Goal: Task Accomplishment & Management: Manage account settings

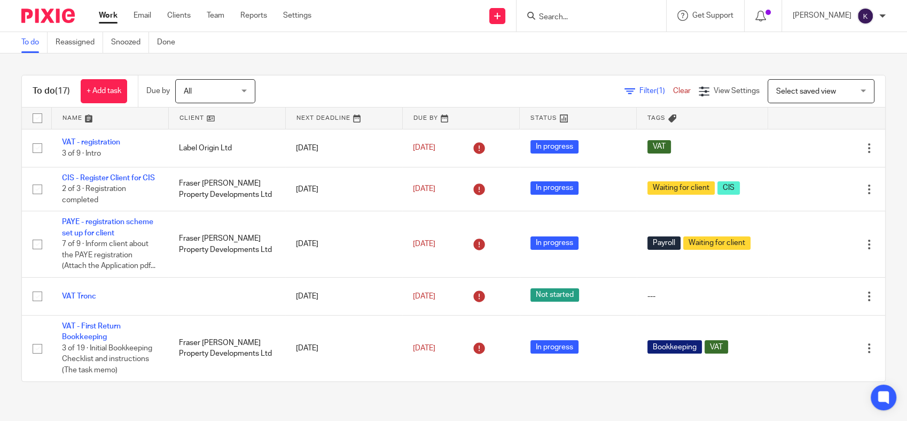
click at [315, 16] on ul "Work Email Clients Team Reports Settings" at bounding box center [213, 15] width 229 height 11
click at [307, 15] on link "Settings" at bounding box center [297, 15] width 28 height 11
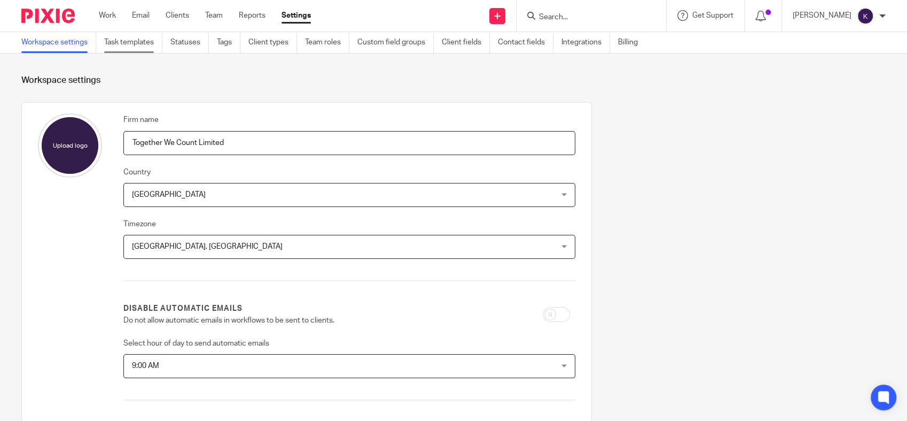
click at [144, 38] on link "Task templates" at bounding box center [133, 42] width 58 height 21
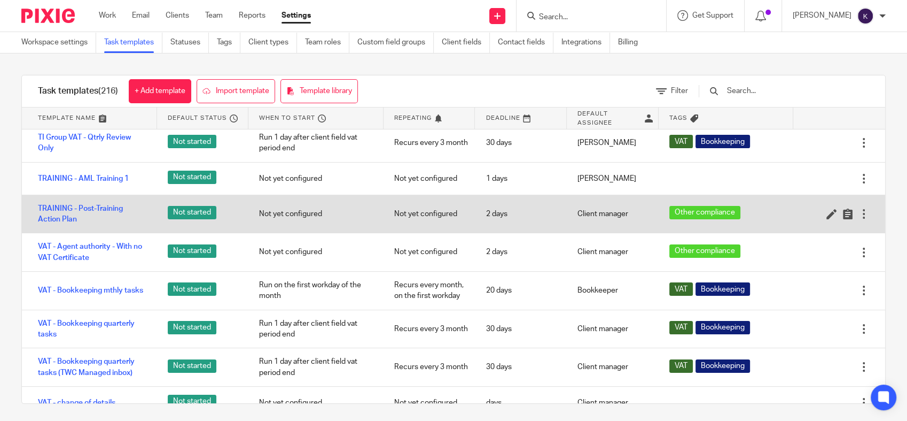
scroll to position [7095, 0]
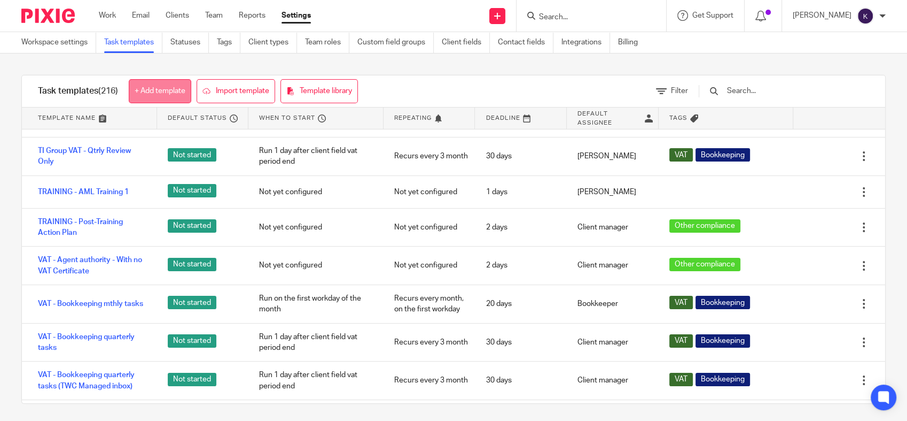
click at [179, 95] on link "+ Add template" at bounding box center [160, 91] width 63 height 24
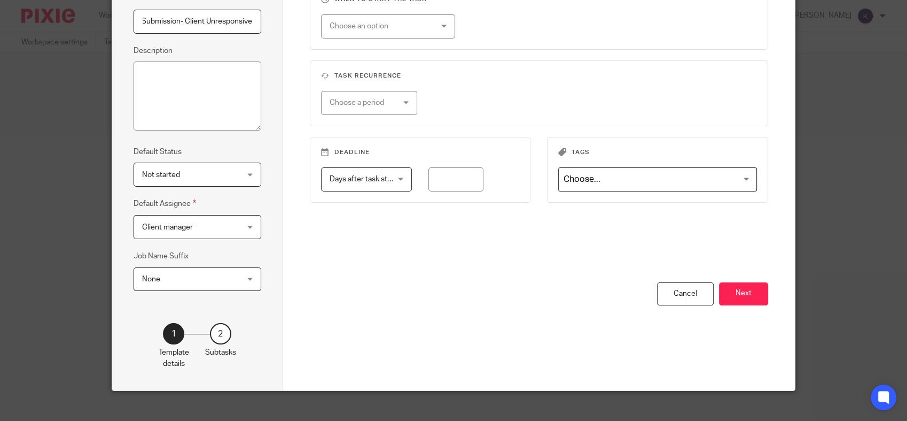
scroll to position [119, 0]
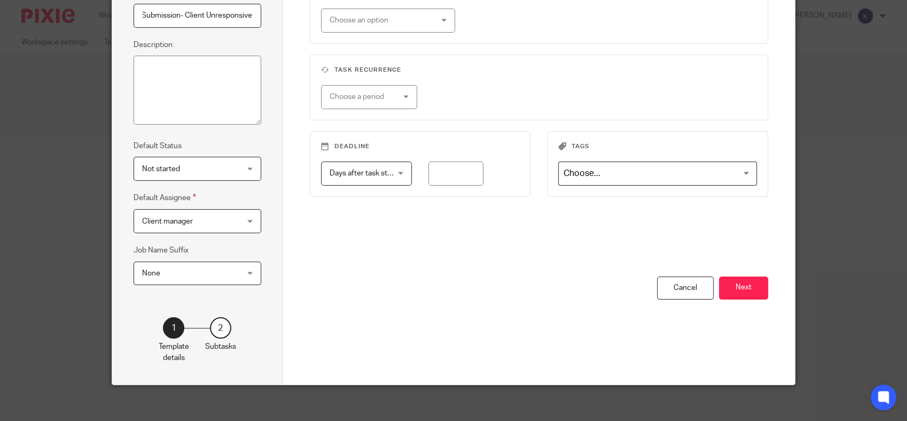
type input "VAT Non Submission- Client Unresponsive"
click at [404, 16] on div "Choose an option" at bounding box center [380, 20] width 100 height 22
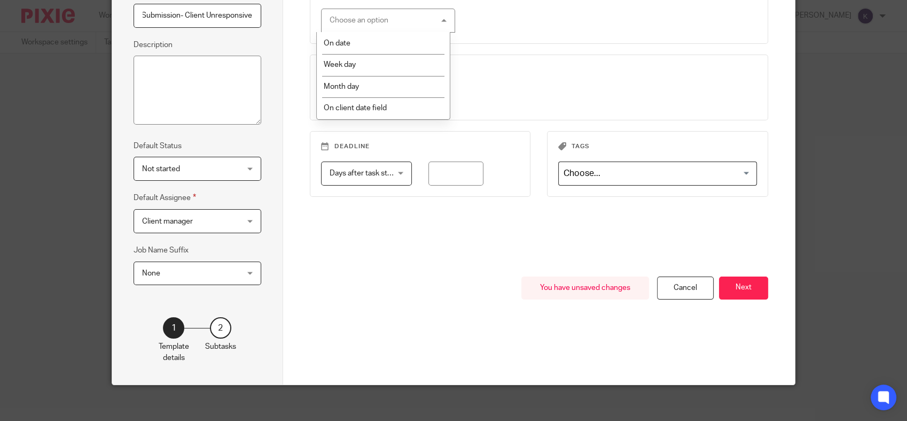
scroll to position [0, 0]
click at [569, 46] on div "When to start the task Choose an option On date Week day Month day On client da…" at bounding box center [539, 127] width 459 height 298
click at [735, 279] on button "Next" at bounding box center [743, 287] width 49 height 23
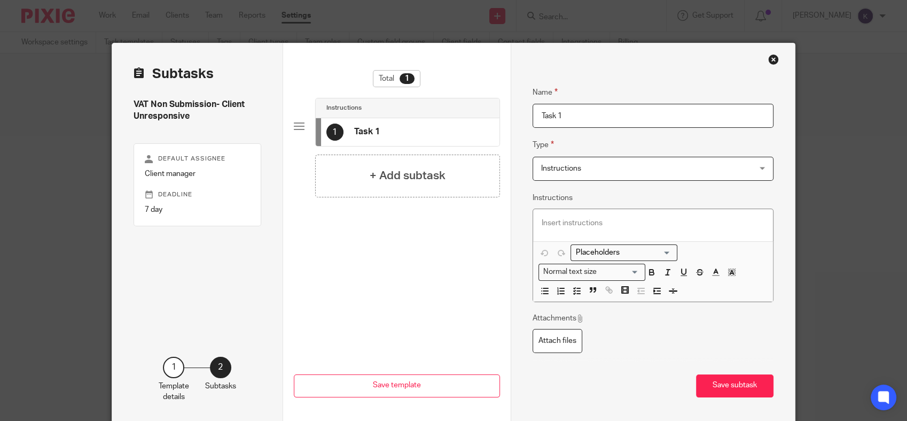
drag, startPoint x: 571, startPoint y: 118, endPoint x: 459, endPoint y: 122, distance: 111.8
click at [459, 122] on div "Subtasks VAT Non Submission- Client Unresponsive Default assignee Client manage…" at bounding box center [453, 233] width 683 height 380
click at [461, 138] on div "1 Task 1" at bounding box center [408, 132] width 184 height 28
click at [453, 130] on div "1 Task 1" at bounding box center [408, 132] width 184 height 28
click at [295, 127] on div at bounding box center [299, 126] width 11 height 11
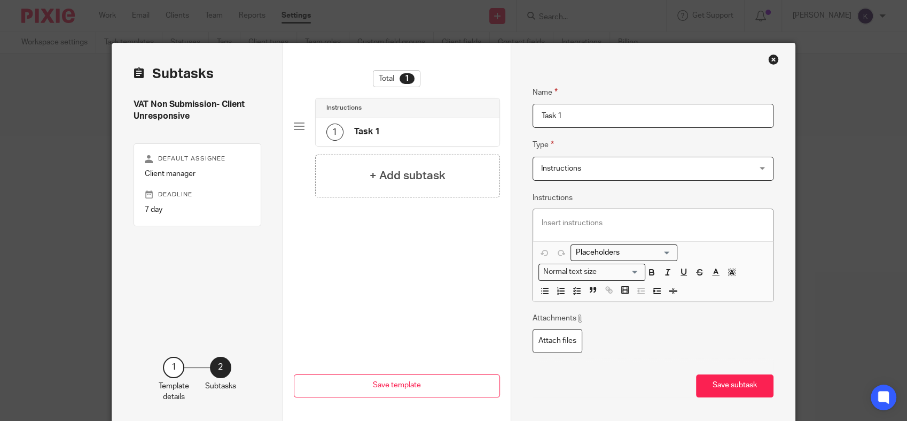
click at [367, 128] on h4 "Task 1" at bounding box center [367, 131] width 26 height 11
click at [607, 174] on span "Instructions" at bounding box center [634, 168] width 186 height 22
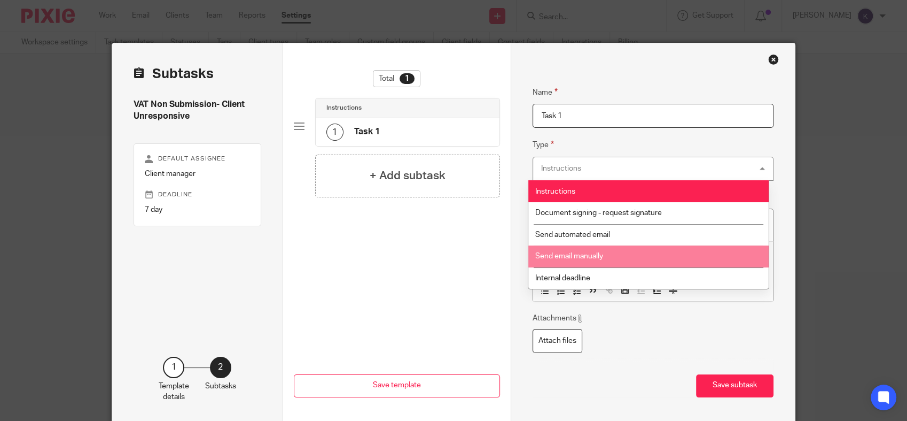
click at [591, 257] on span "Send email manually" at bounding box center [569, 255] width 68 height 7
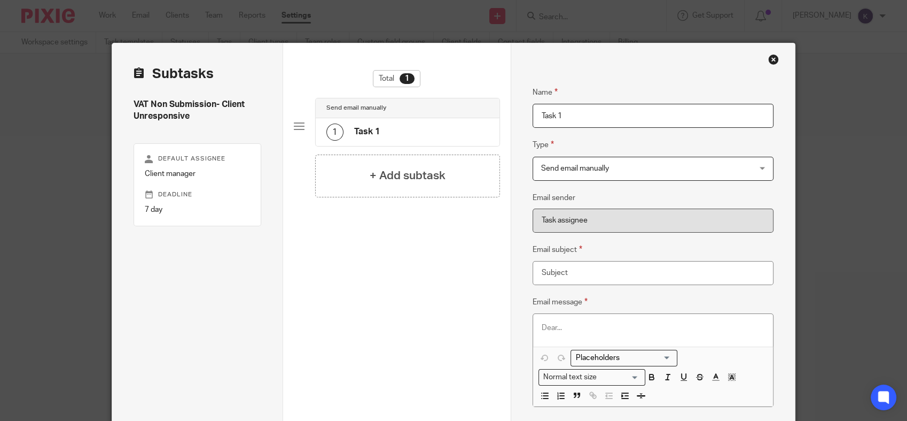
scroll to position [59, 0]
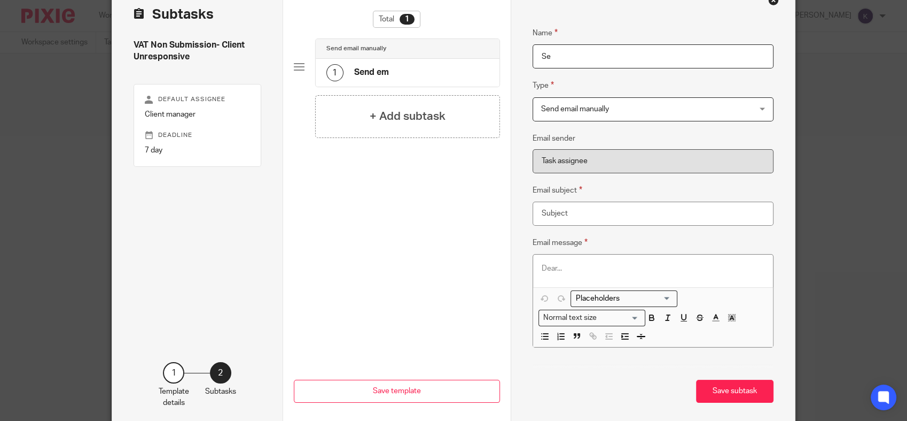
type input "S"
type input "Client Email"
click at [553, 262] on div at bounding box center [653, 270] width 240 height 32
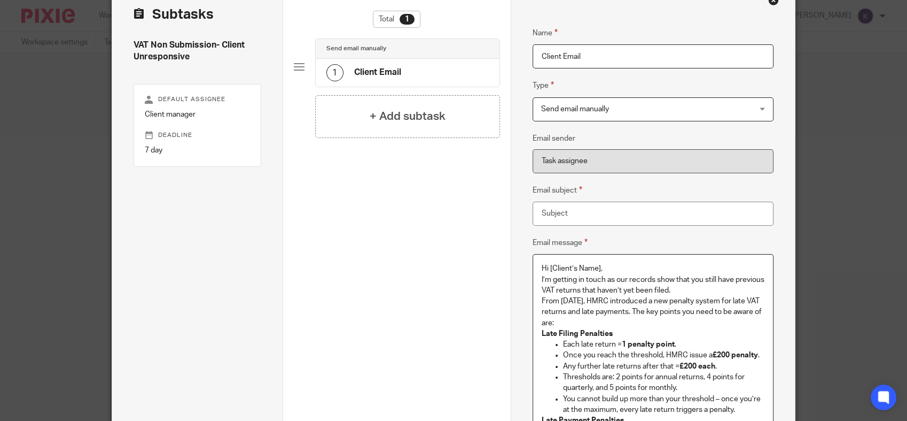
scroll to position [227, 0]
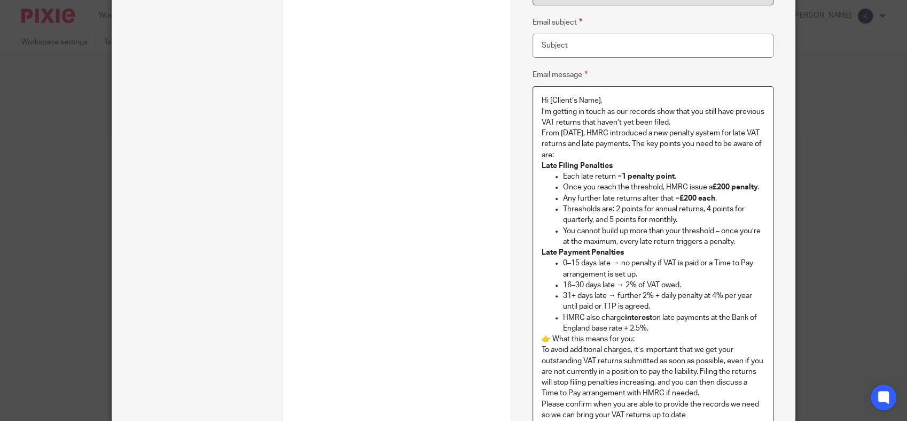
click at [610, 98] on p "Hi [Client’s Name]," at bounding box center [653, 100] width 223 height 11
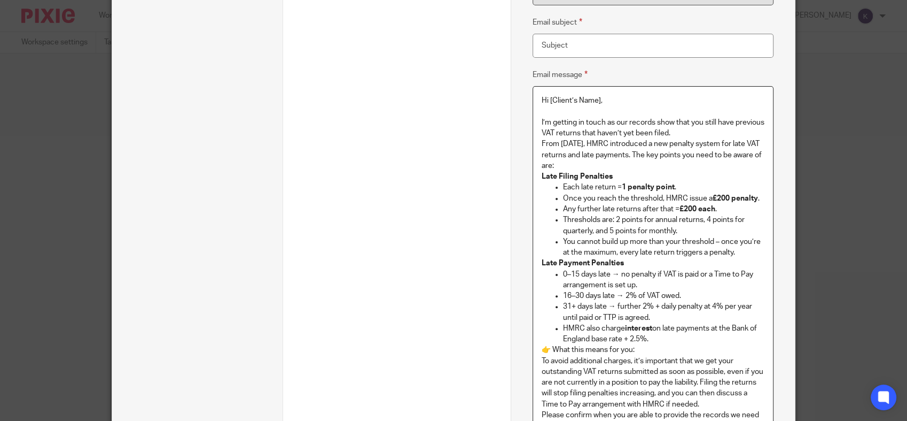
click at [710, 131] on p "I’m getting in touch as our records show that you still have previous VAT retur…" at bounding box center [653, 128] width 223 height 22
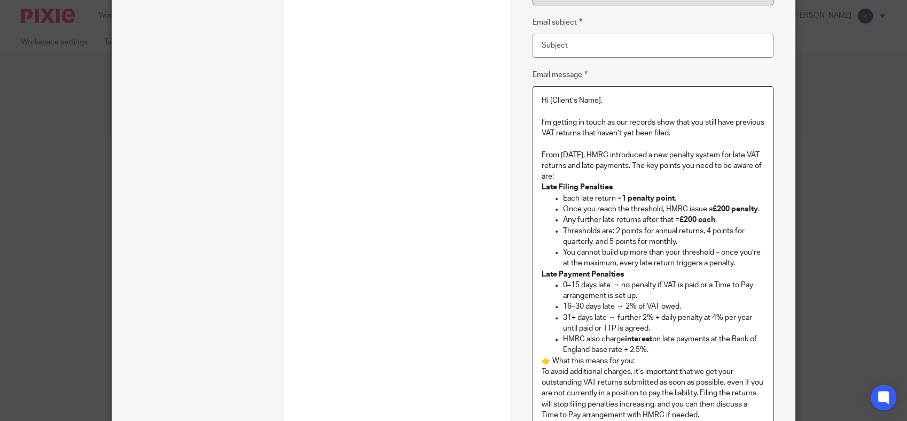
click at [616, 173] on p "From January 2023, HMRC introduced a new penalty system for late VAT returns an…" at bounding box center [653, 166] width 223 height 33
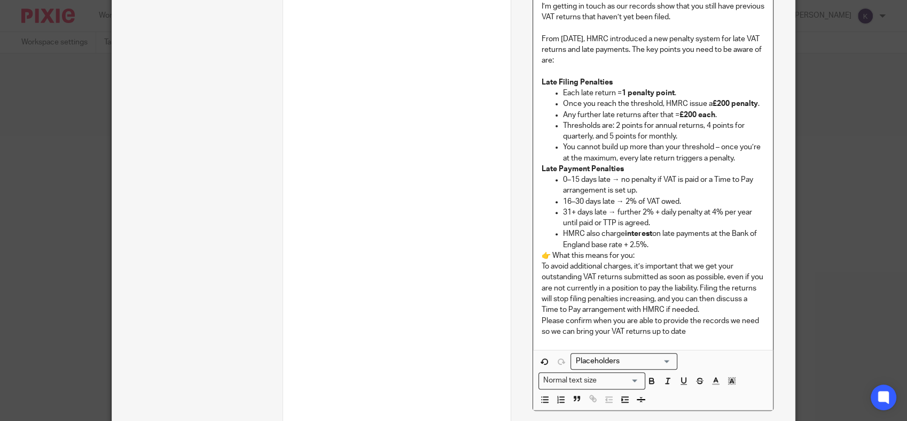
scroll to position [346, 0]
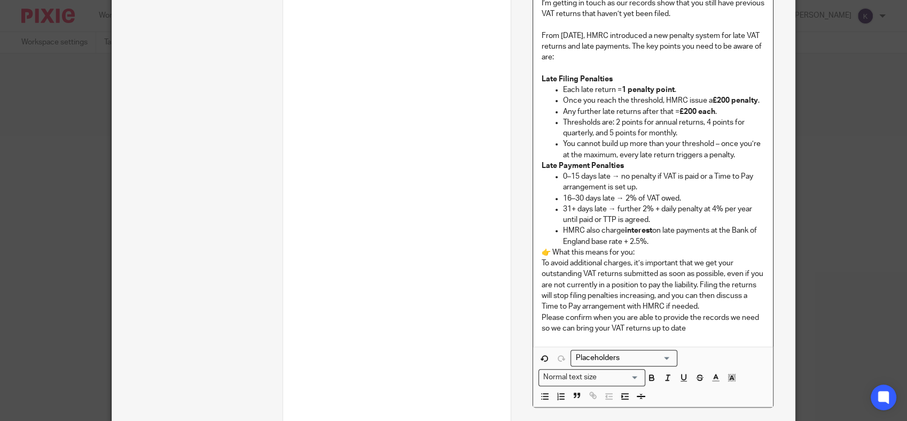
click at [737, 154] on p "You cannot build up more than your threshold – once you’re at the maximum, ever…" at bounding box center [664, 149] width 202 height 22
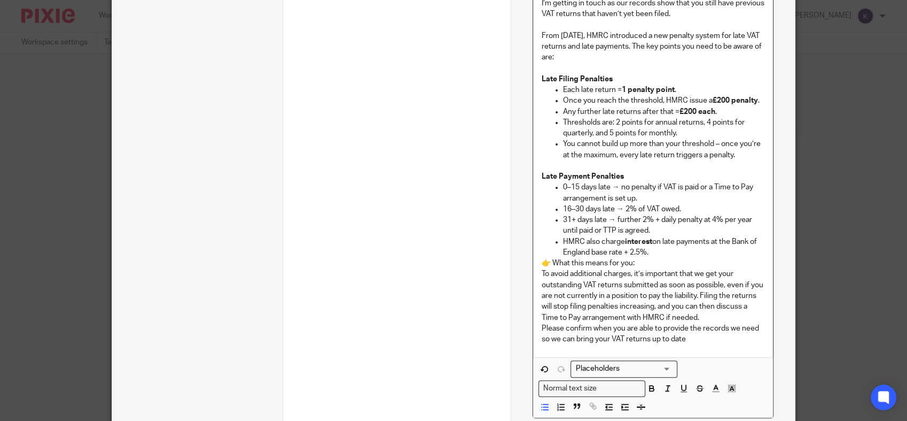
click at [659, 248] on p "HMRC also charge interest on late payments at the Bank of England base rate + 2…" at bounding box center [664, 247] width 202 height 22
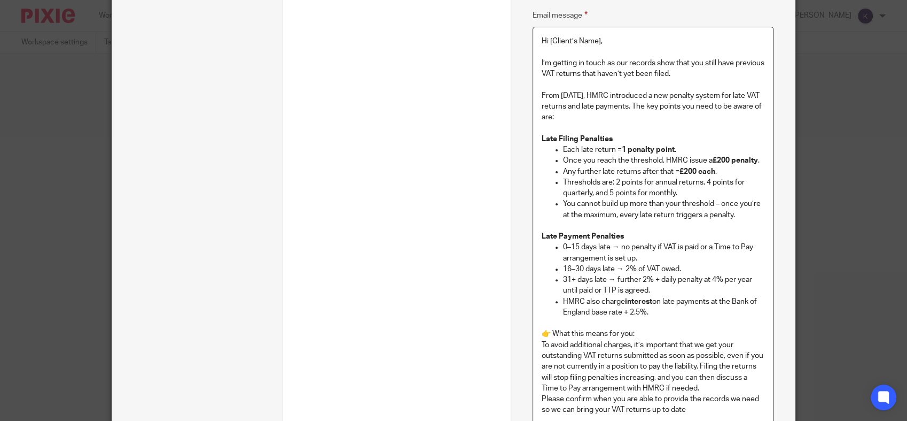
scroll to position [227, 0]
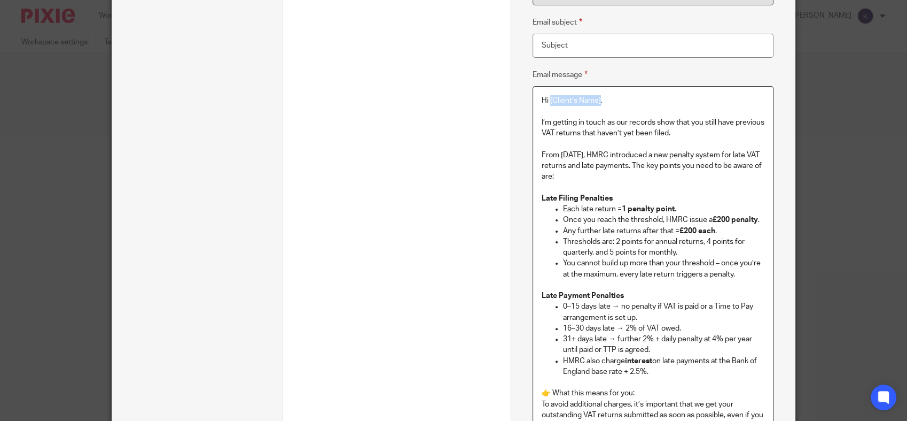
drag, startPoint x: 595, startPoint y: 98, endPoint x: 544, endPoint y: 100, distance: 50.3
click at [544, 100] on p "Hi [Client’s Name]," at bounding box center [653, 100] width 223 height 11
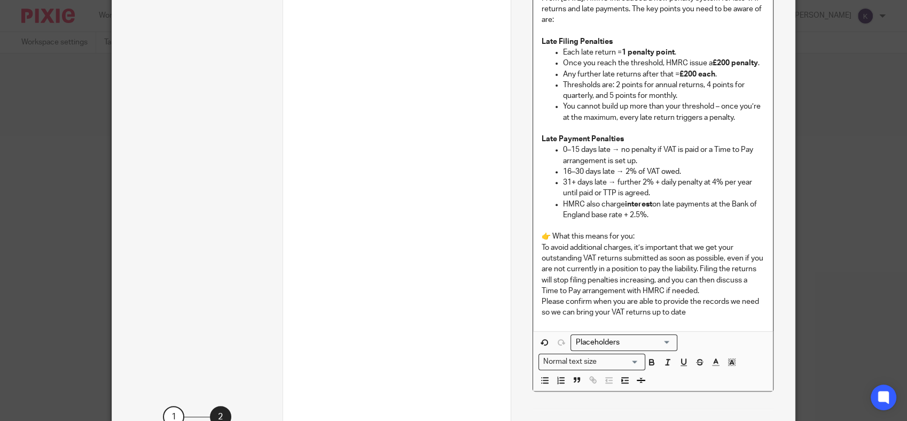
scroll to position [478, 0]
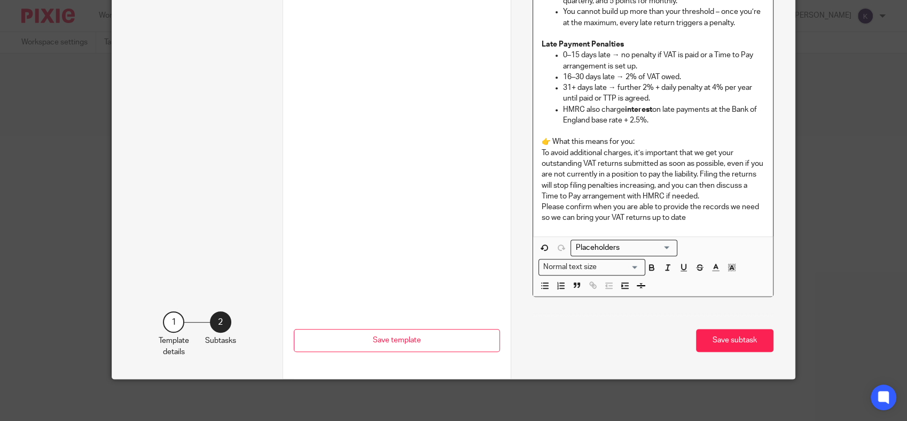
click at [642, 244] on input "Search for option" at bounding box center [621, 247] width 99 height 11
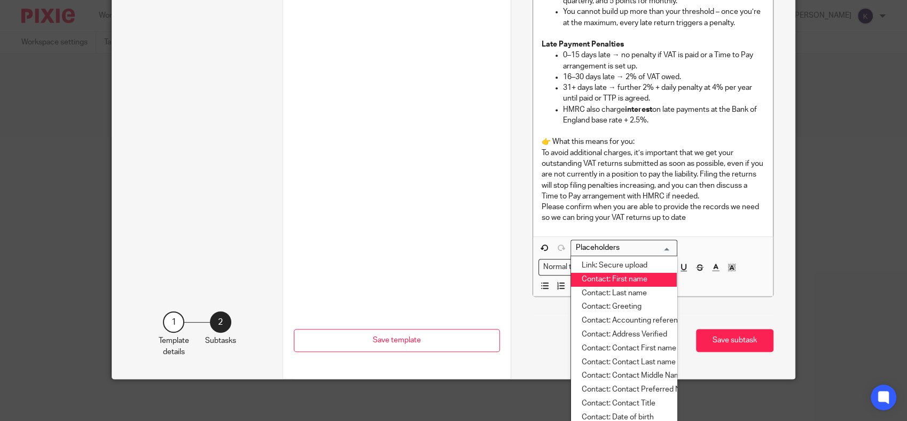
click at [639, 279] on li "Contact: First name" at bounding box center [624, 280] width 106 height 14
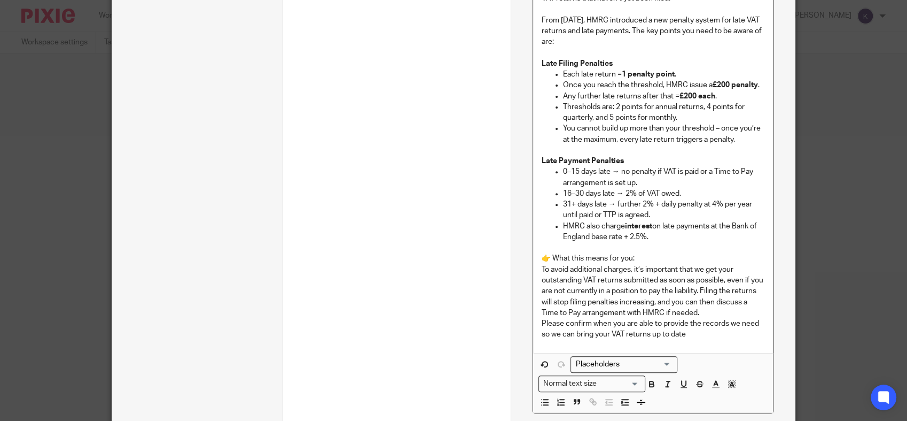
scroll to position [380, 0]
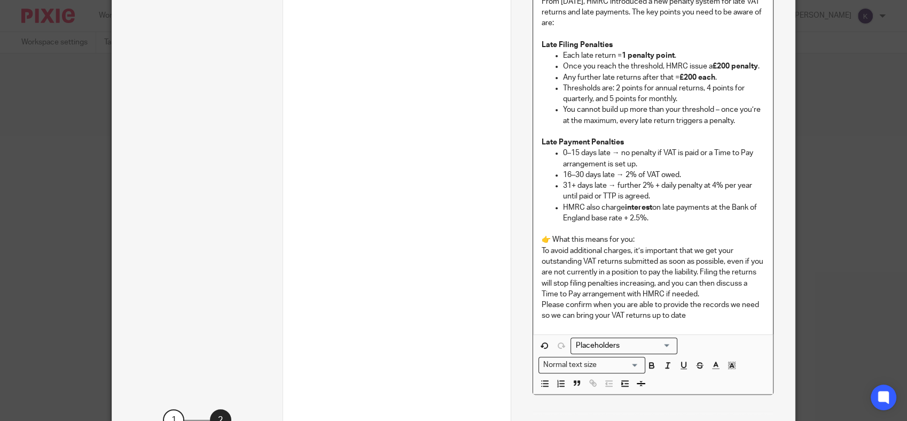
click at [697, 316] on p "Please confirm when you are able to provide the records we need so we can bring…" at bounding box center [653, 310] width 223 height 22
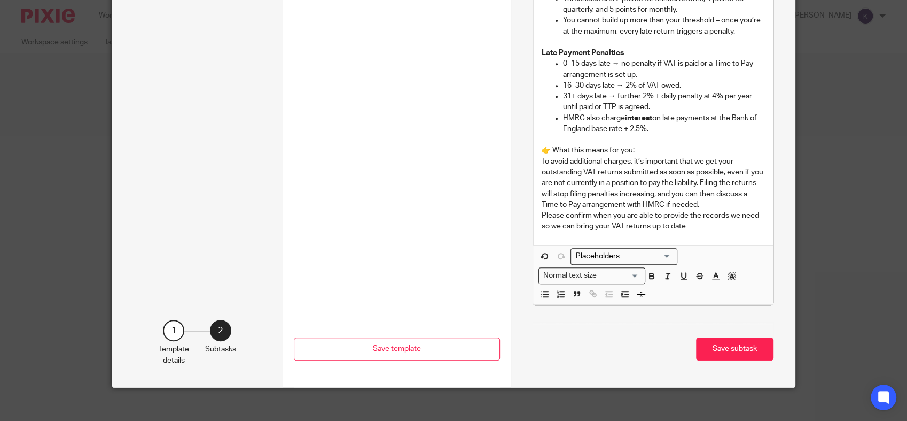
scroll to position [479, 0]
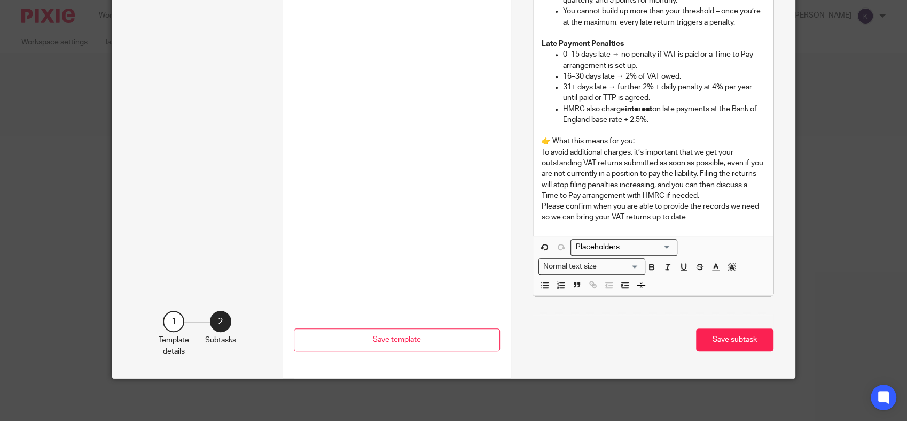
click at [733, 194] on p "👉 What this means for you: To avoid additional charges, it’s important that we …" at bounding box center [653, 168] width 223 height 65
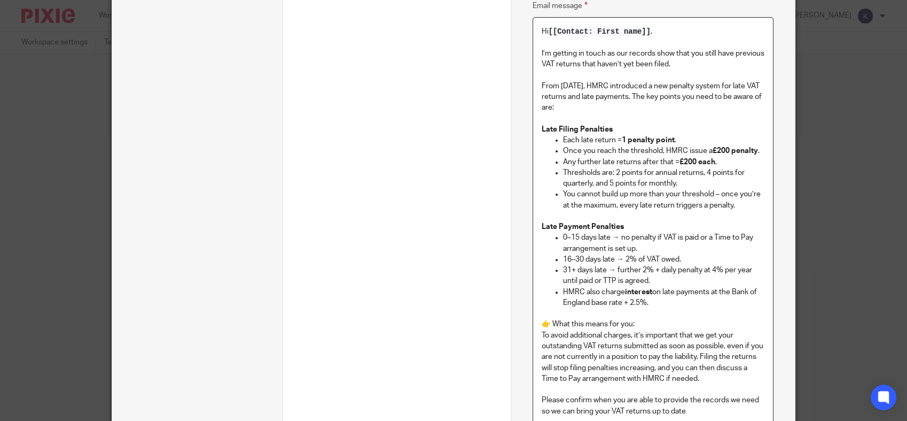
scroll to position [474, 0]
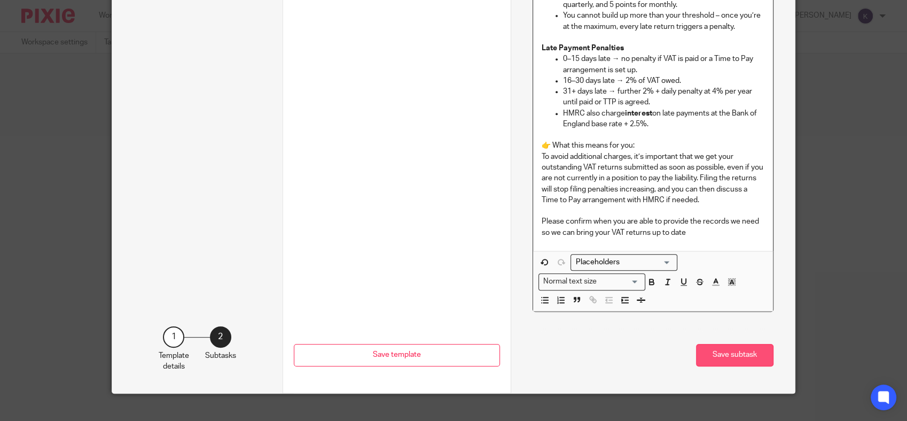
click at [717, 351] on button "Save subtask" at bounding box center [734, 355] width 77 height 23
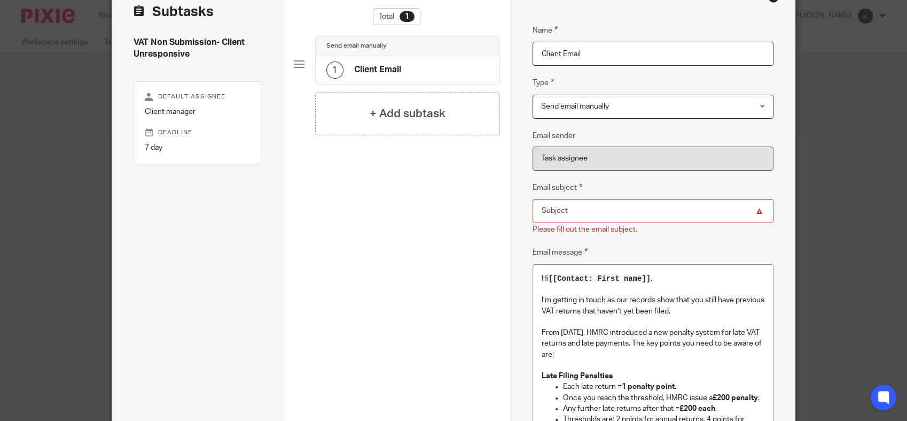
click at [582, 212] on input "Email subject" at bounding box center [654, 211] width 242 height 24
click at [625, 219] on input "Email subject" at bounding box center [654, 211] width 242 height 24
paste input "Action Needed on Your Outstanding VAT Returns"
type input "Action Needed on Your Outstanding VAT Returns"
click at [740, 244] on div "Name Client Email Type Send email manually Send email manually Instructions Doc…" at bounding box center [654, 388] width 242 height 760
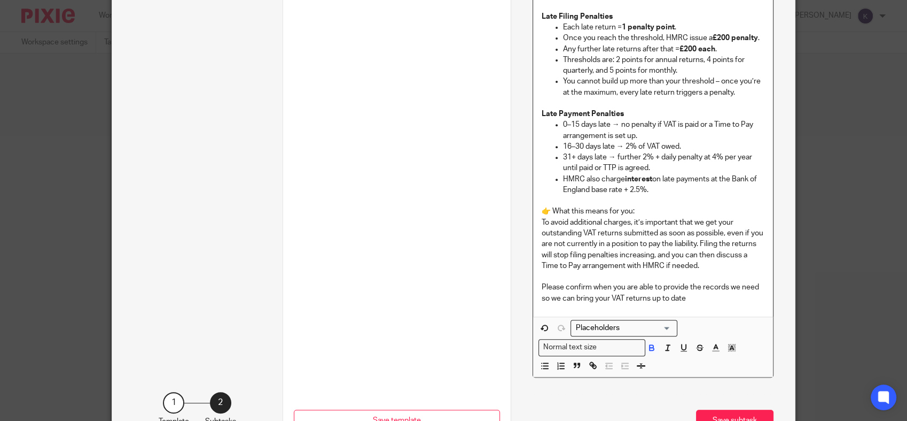
scroll to position [407, 0]
drag, startPoint x: 655, startPoint y: 181, endPoint x: 535, endPoint y: 135, distance: 127.7
click at [535, 135] on div "Hi [[Contact: First name]] , I’m getting in touch as our records show that you …" at bounding box center [653, 111] width 240 height 411
click at [691, 188] on p "HMRC also charge interest on late payments at the Bank of England base rate + 2…" at bounding box center [664, 186] width 202 height 22
click at [690, 197] on p at bounding box center [664, 202] width 202 height 11
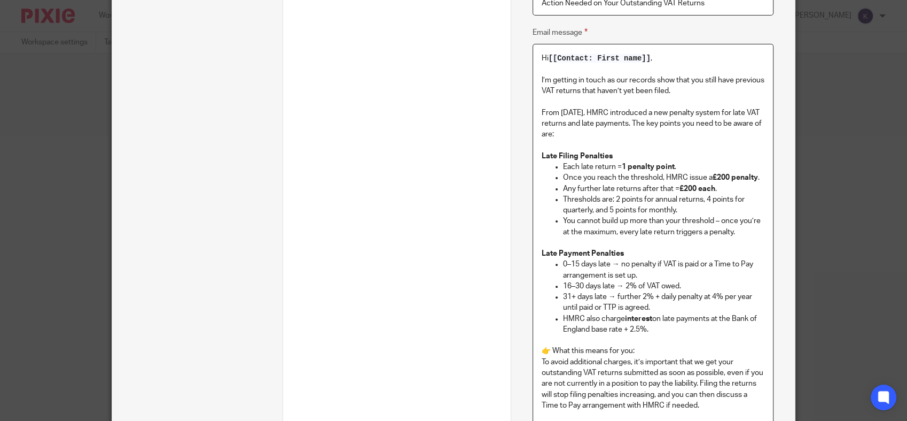
scroll to position [489, 0]
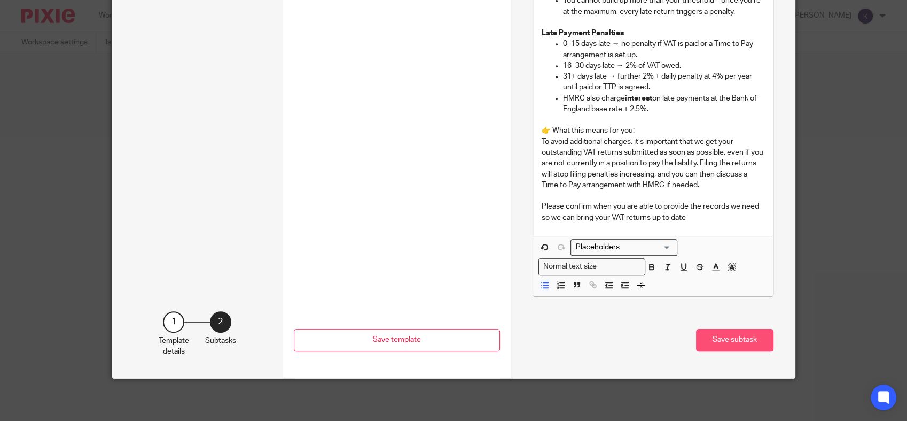
click at [740, 342] on button "Save subtask" at bounding box center [734, 340] width 77 height 23
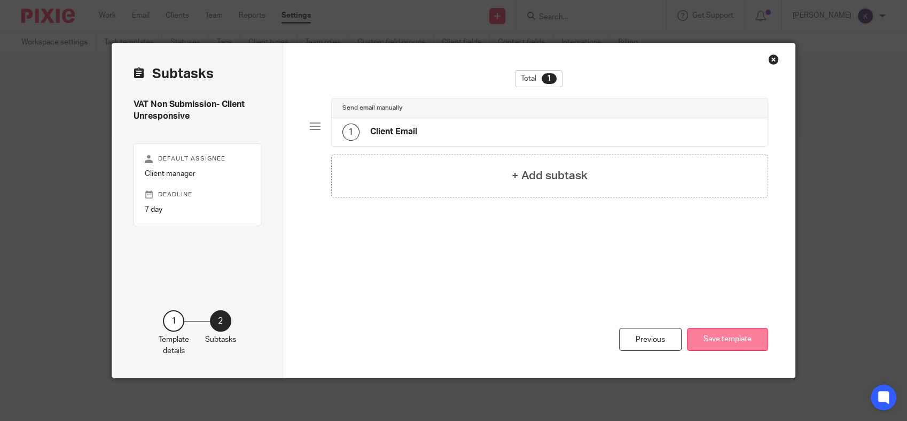
click at [727, 342] on button "Save template" at bounding box center [727, 339] width 81 height 23
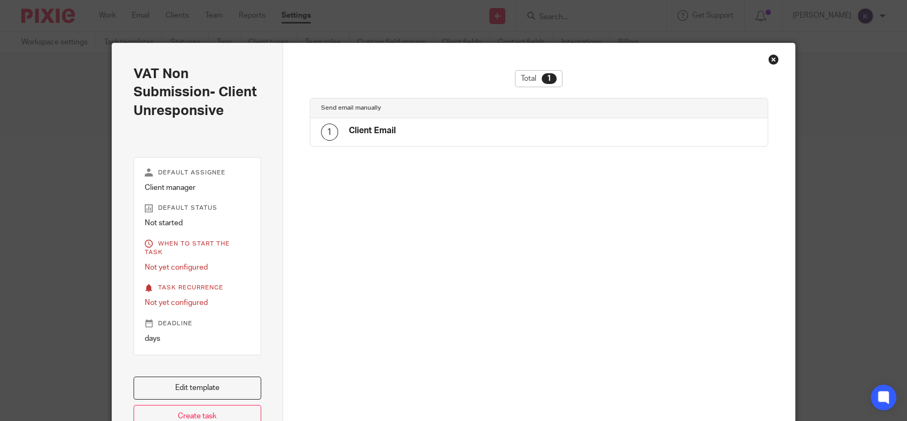
click at [424, 239] on div "Total 1 Send email manually 1 Client Email" at bounding box center [539, 193] width 459 height 247
click at [768, 60] on div "Close this dialog window" at bounding box center [773, 59] width 11 height 11
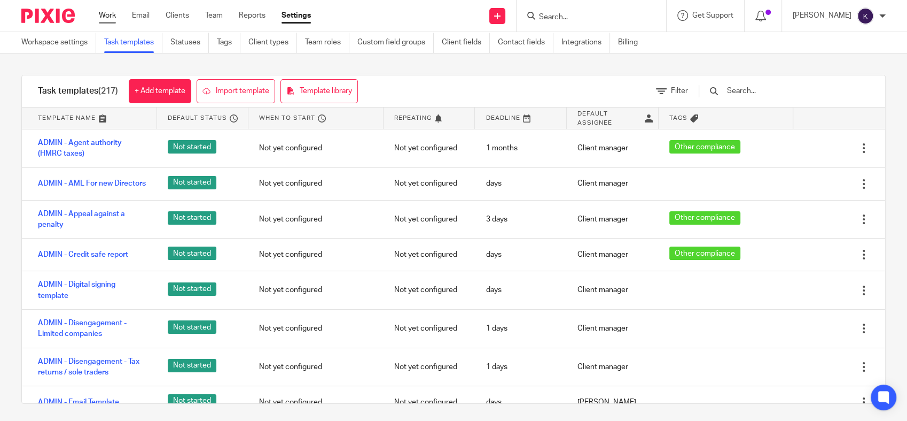
click at [105, 15] on link "Work" at bounding box center [107, 15] width 17 height 11
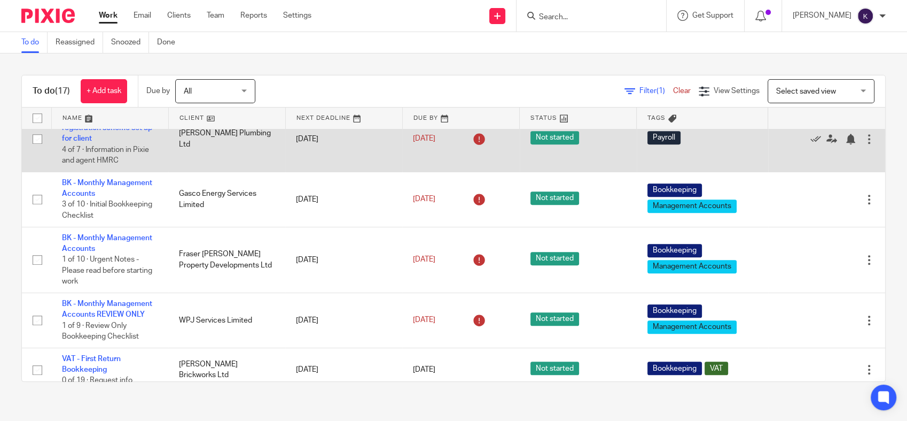
scroll to position [712, 0]
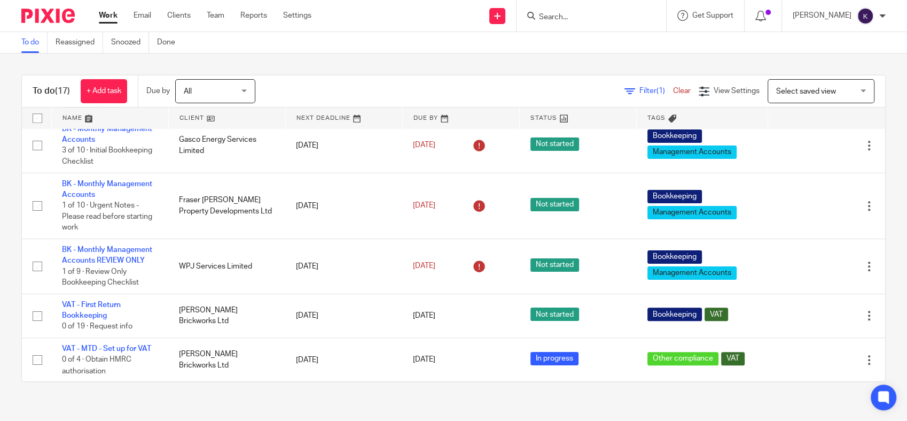
click at [221, 22] on div "Work Email Clients Team Reports Settings Work Email Clients Team Reports Settin…" at bounding box center [207, 16] width 239 height 32
click at [220, 17] on link "Team" at bounding box center [216, 15] width 18 height 11
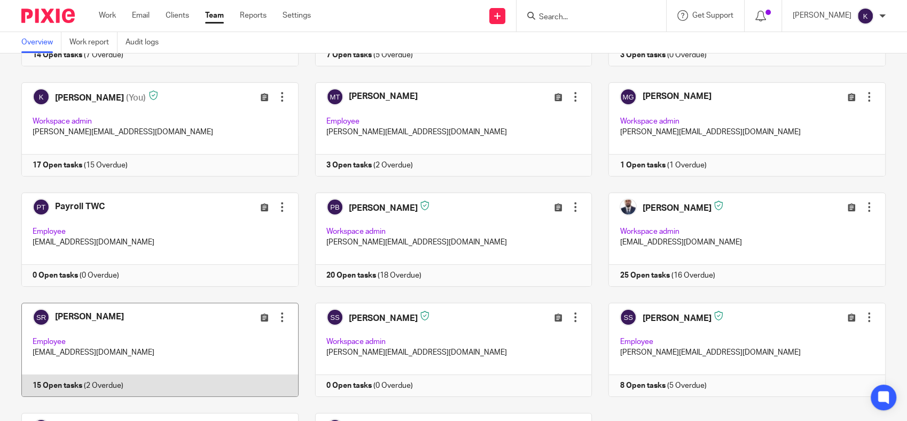
scroll to position [297, 0]
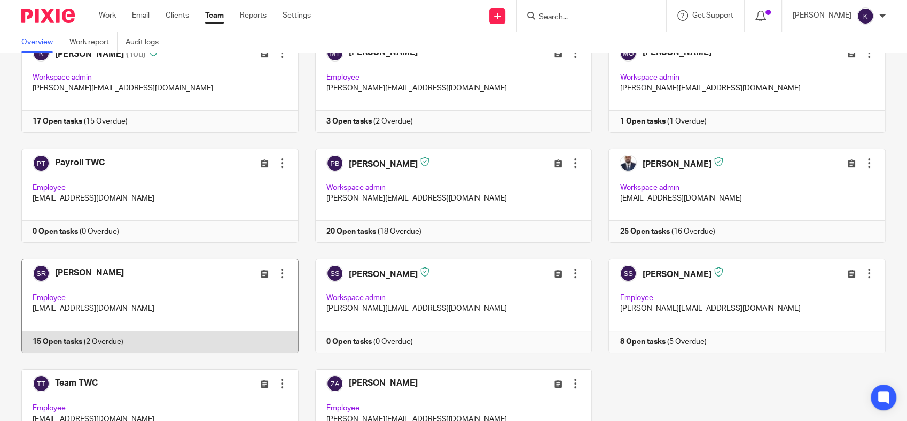
click at [114, 278] on link at bounding box center [152, 306] width 294 height 94
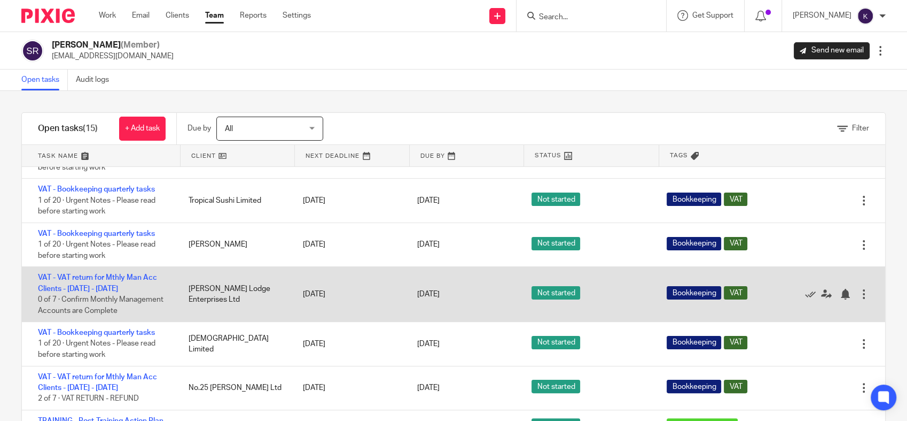
scroll to position [356, 0]
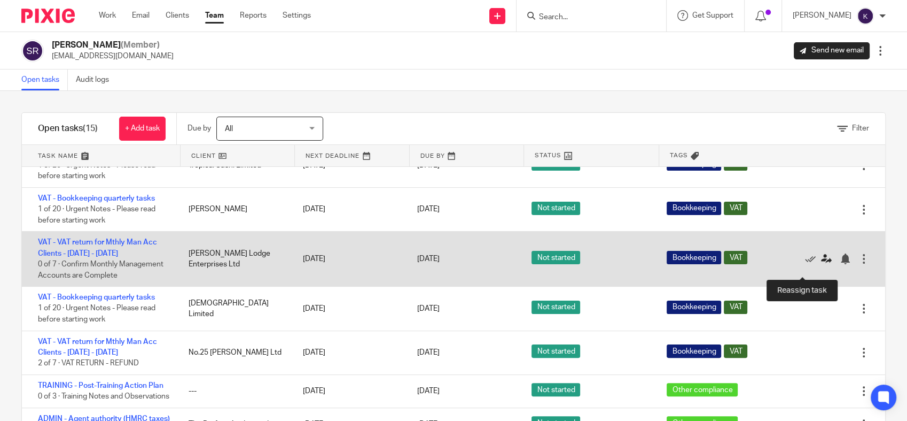
click at [821, 264] on icon at bounding box center [826, 258] width 11 height 11
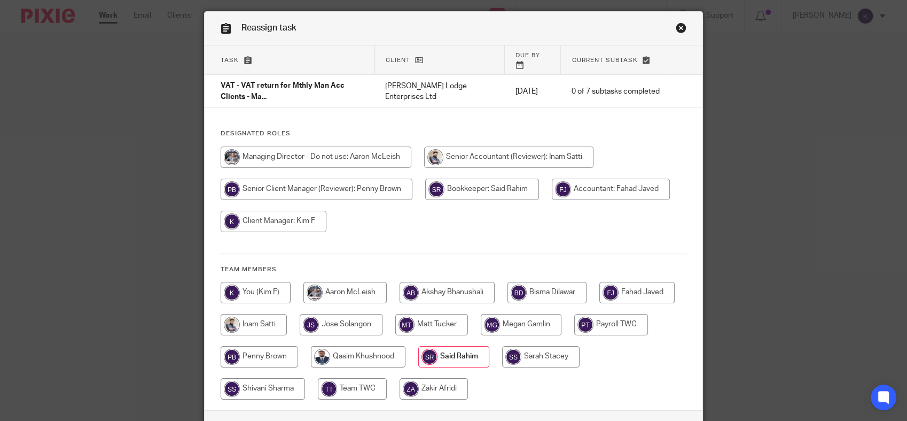
scroll to position [59, 0]
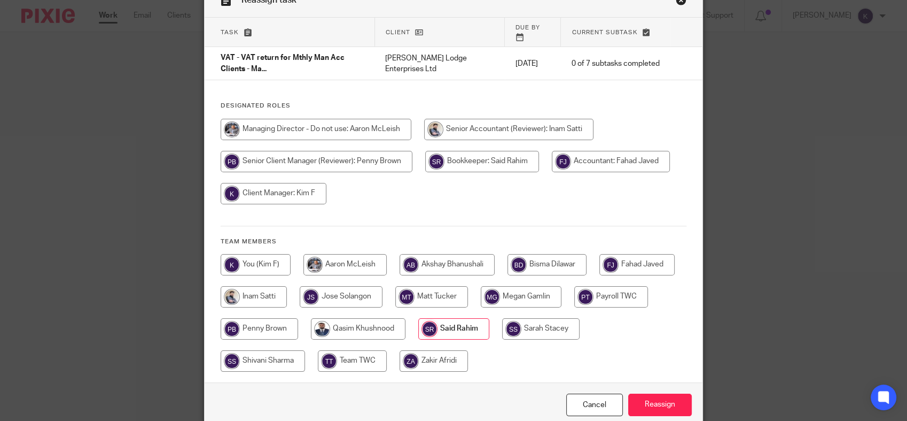
click at [269, 327] on input "radio" at bounding box center [259, 328] width 77 height 21
radio input "true"
click at [653, 393] on input "Reassign" at bounding box center [660, 404] width 64 height 23
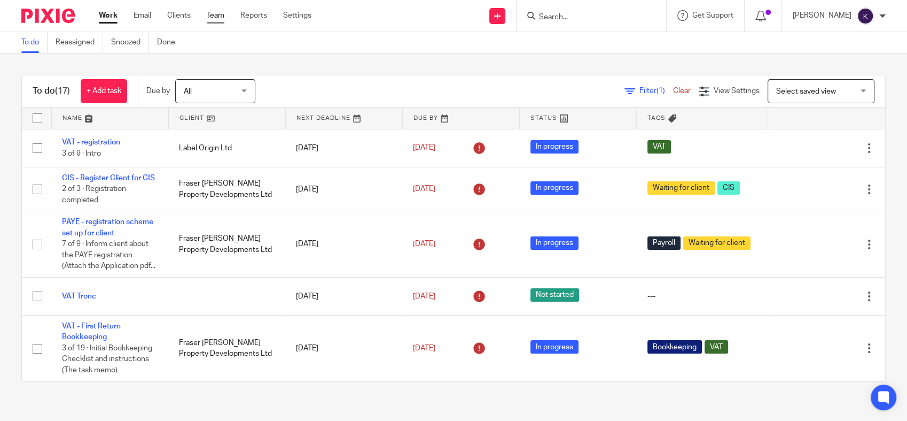
click at [211, 12] on link "Team" at bounding box center [216, 15] width 18 height 11
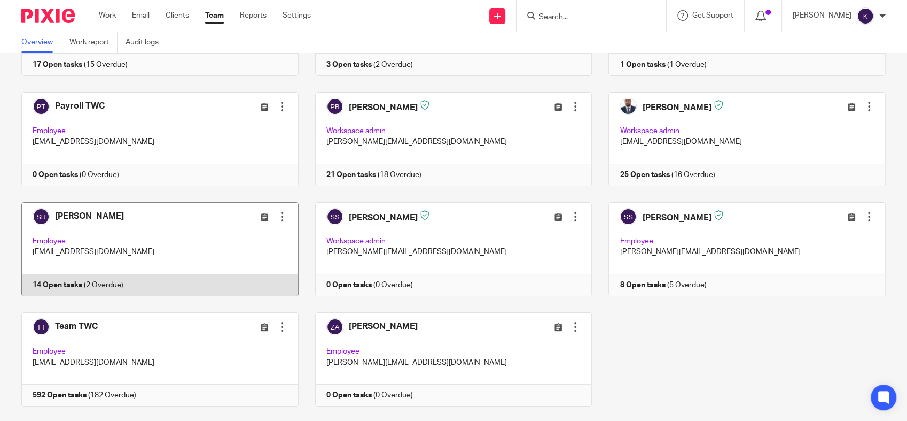
scroll to position [375, 0]
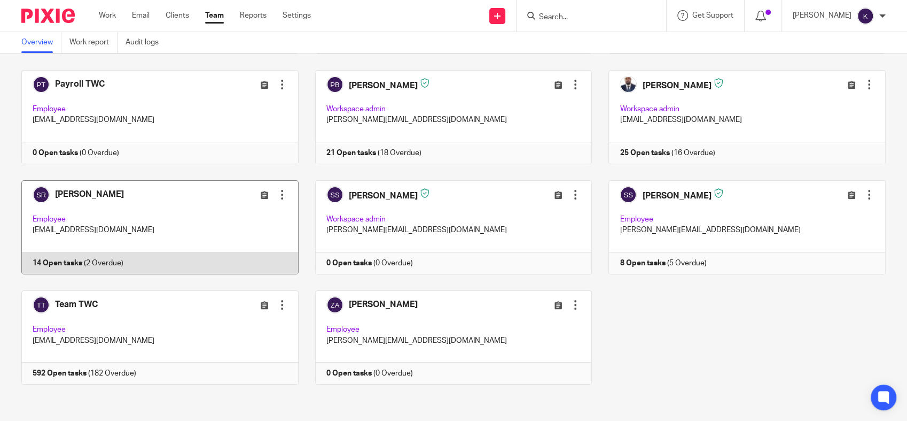
click at [160, 227] on link at bounding box center [152, 227] width 294 height 94
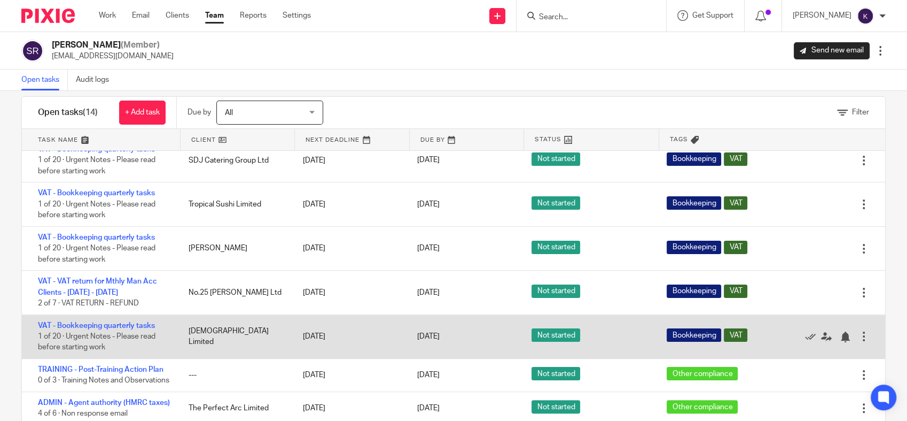
scroll to position [41, 0]
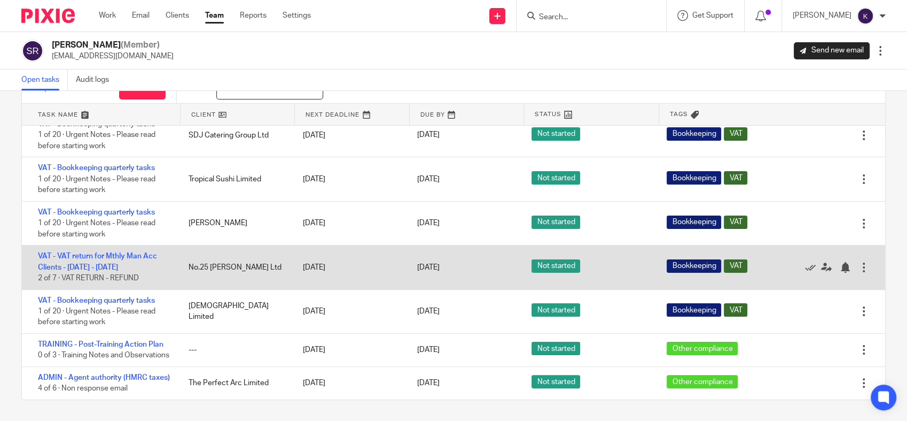
click at [114, 245] on div "VAT - VAT return for Mthly Man Acc Clients - [DATE] - [DATE] 2 of 7 · VAT RETUR…" at bounding box center [100, 266] width 156 height 43
click at [111, 252] on link "VAT - VAT return for Mthly Man Acc Clients - [DATE] - [DATE]" at bounding box center [97, 261] width 119 height 18
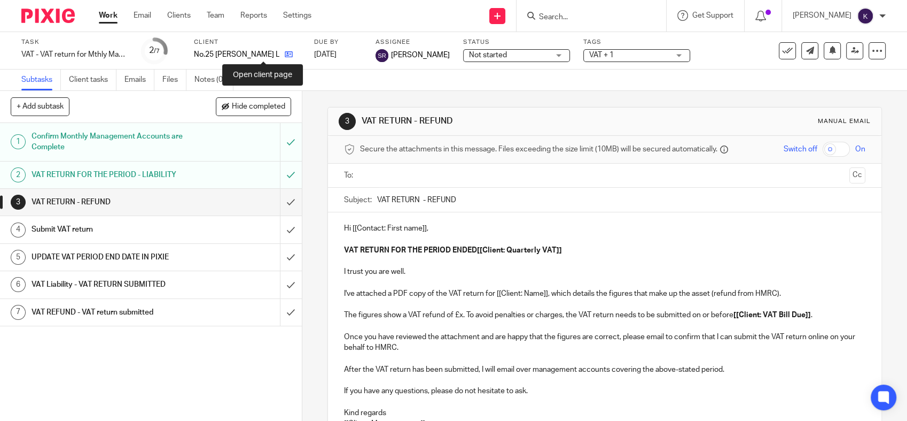
click at [285, 55] on icon at bounding box center [289, 54] width 8 height 8
click at [147, 79] on link "Emails" at bounding box center [139, 79] width 30 height 21
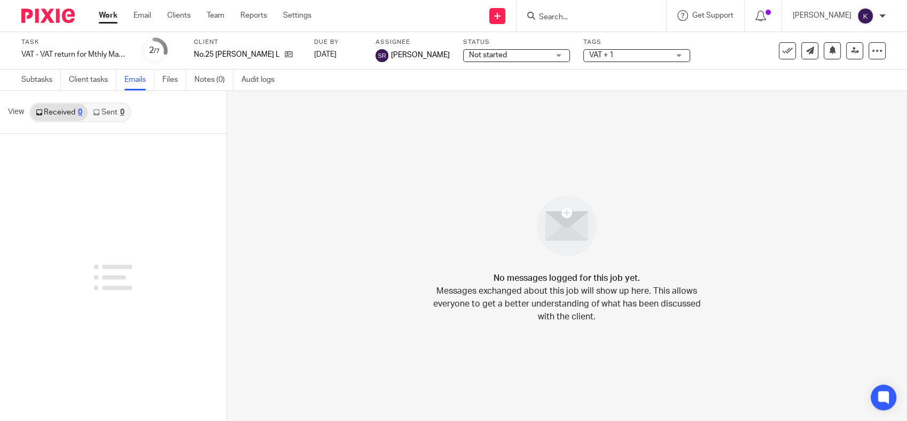
click at [121, 117] on link "Sent 0" at bounding box center [109, 112] width 42 height 17
click at [391, 182] on div "No messages logged for this job yet. Messages exchanged about this job will sho…" at bounding box center [567, 256] width 681 height 330
click at [45, 119] on link "Received 0" at bounding box center [58, 112] width 57 height 17
click at [49, 82] on link "Subtasks" at bounding box center [41, 79] width 40 height 21
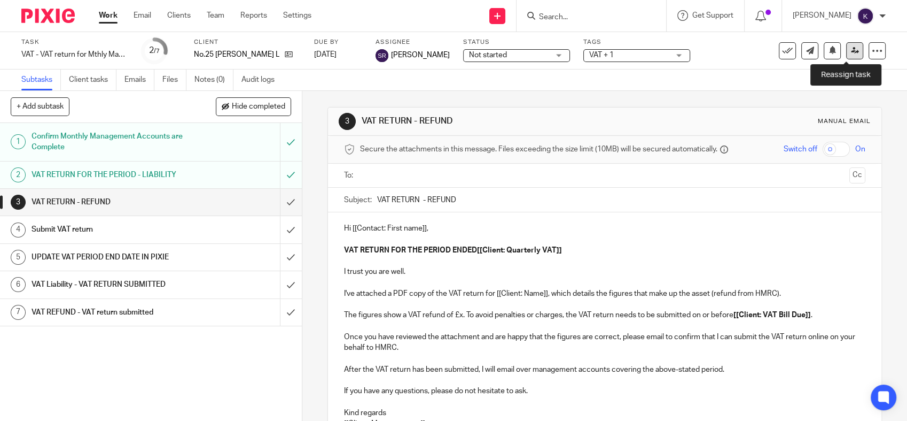
click at [851, 51] on icon at bounding box center [855, 50] width 8 height 8
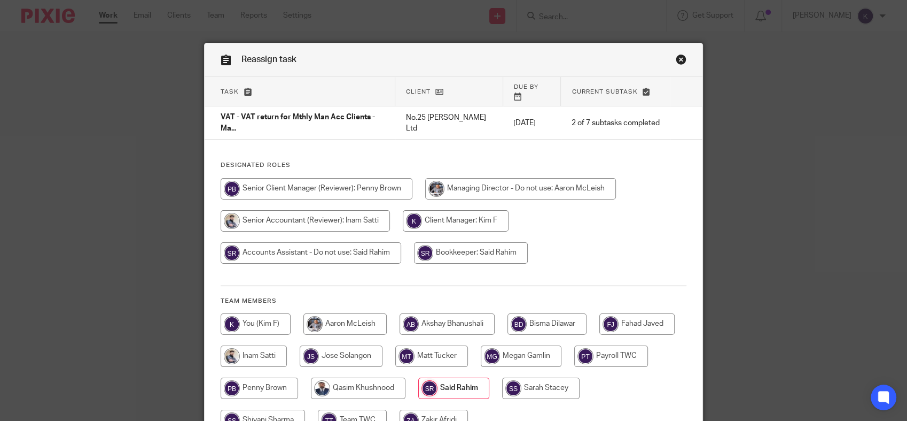
click at [678, 57] on link "Close this dialog window" at bounding box center [681, 61] width 11 height 14
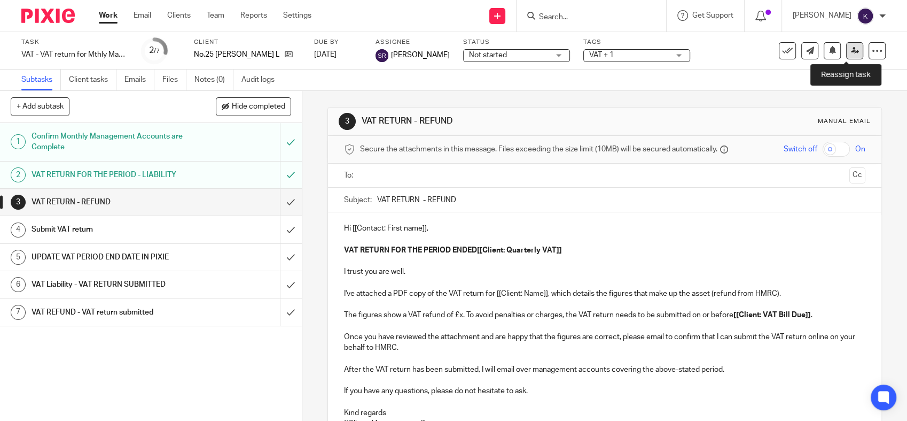
click at [850, 52] on link at bounding box center [854, 50] width 17 height 17
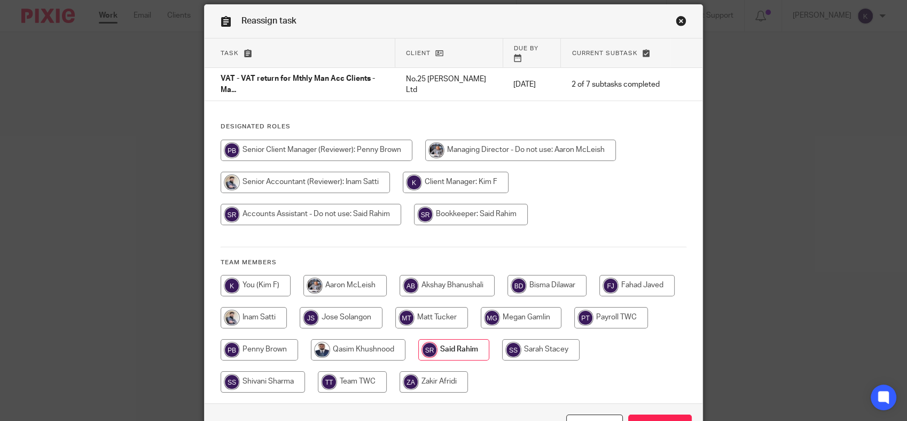
scroll to position [92, 0]
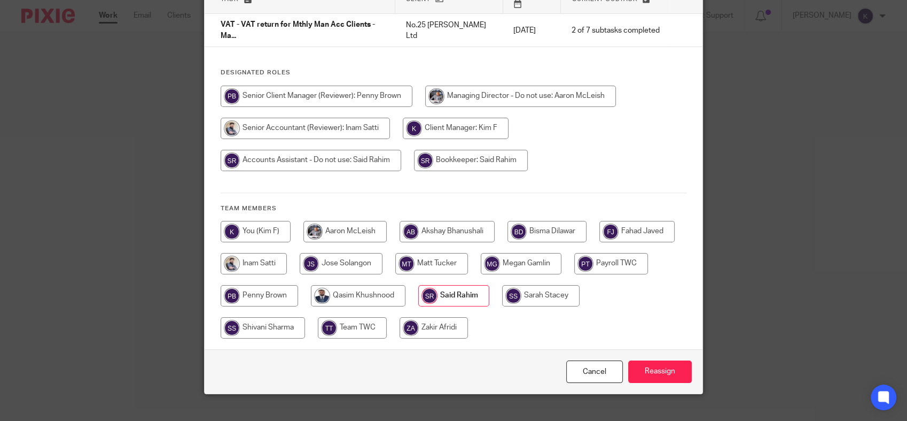
click at [425, 107] on input "radio" at bounding box center [520, 95] width 191 height 21
radio input "true"
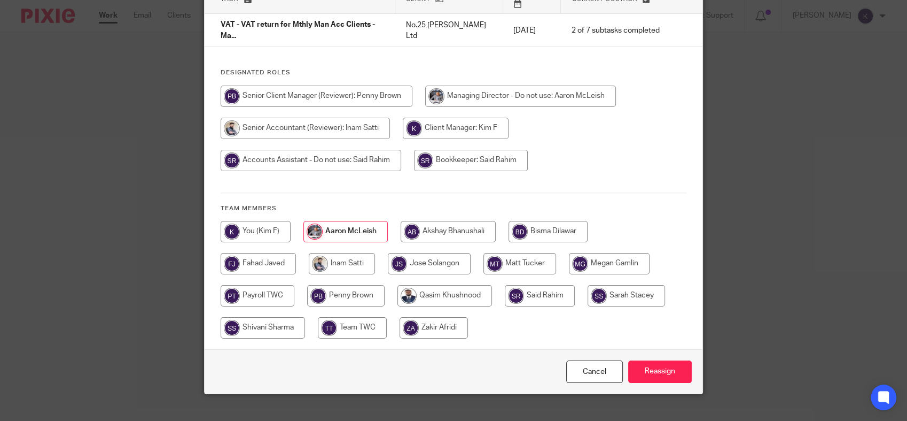
click at [430, 201] on div "Designated Roles Team members" at bounding box center [454, 208] width 498 height 280
click at [431, 221] on input "radio" at bounding box center [448, 231] width 95 height 21
radio input "true"
click at [662, 360] on input "Reassign" at bounding box center [660, 371] width 64 height 23
